Goal: Transaction & Acquisition: Book appointment/travel/reservation

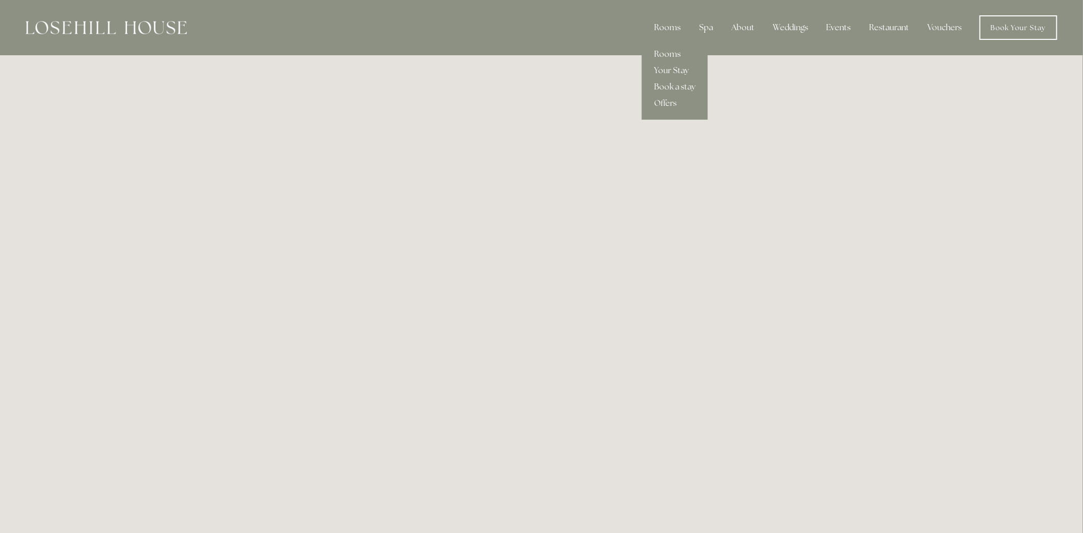
click at [669, 50] on link "Rooms" at bounding box center [675, 54] width 66 height 16
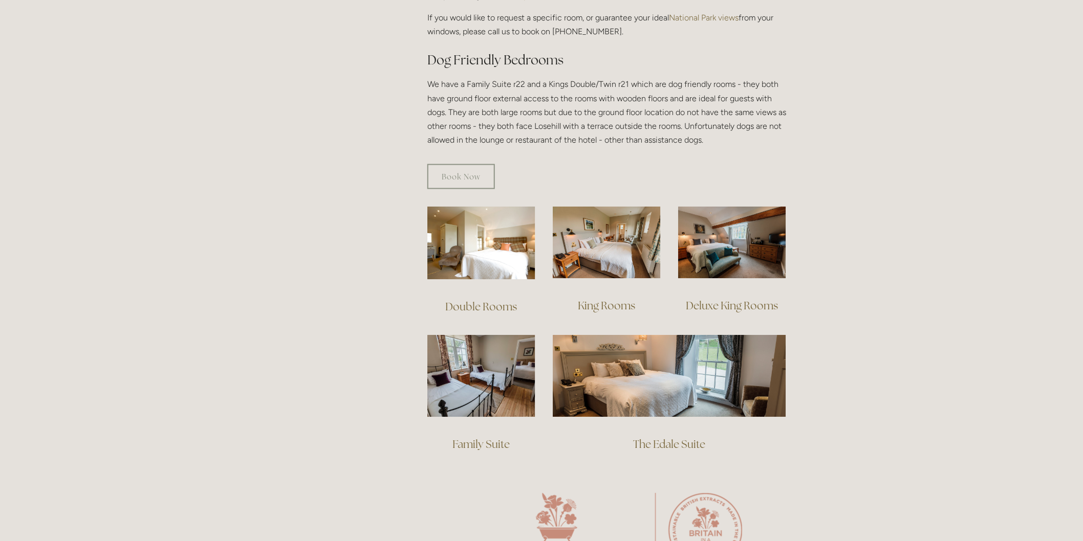
scroll to position [568, 0]
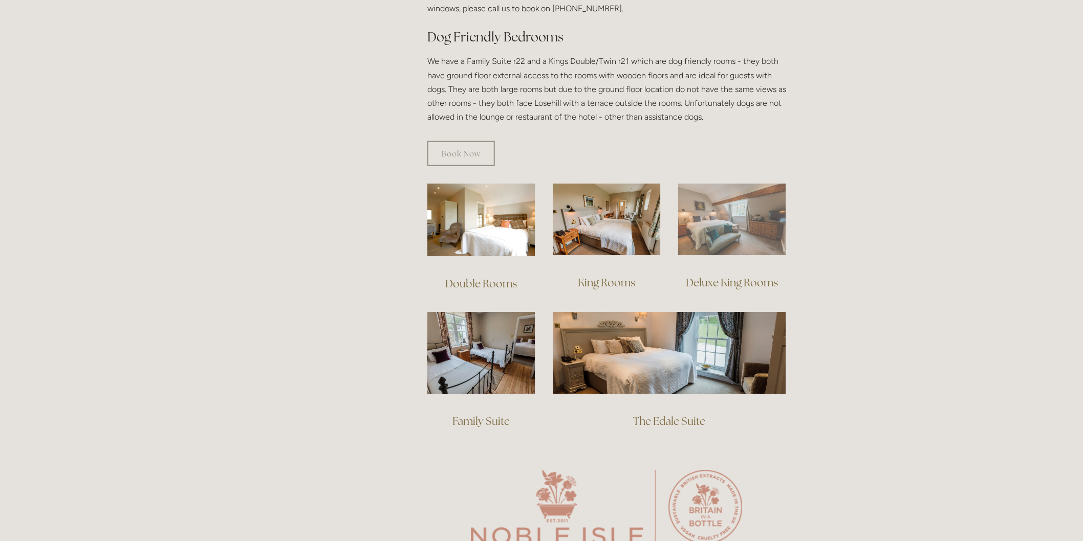
click at [731, 235] on img at bounding box center [732, 220] width 108 height 72
